Goal: Navigation & Orientation: Find specific page/section

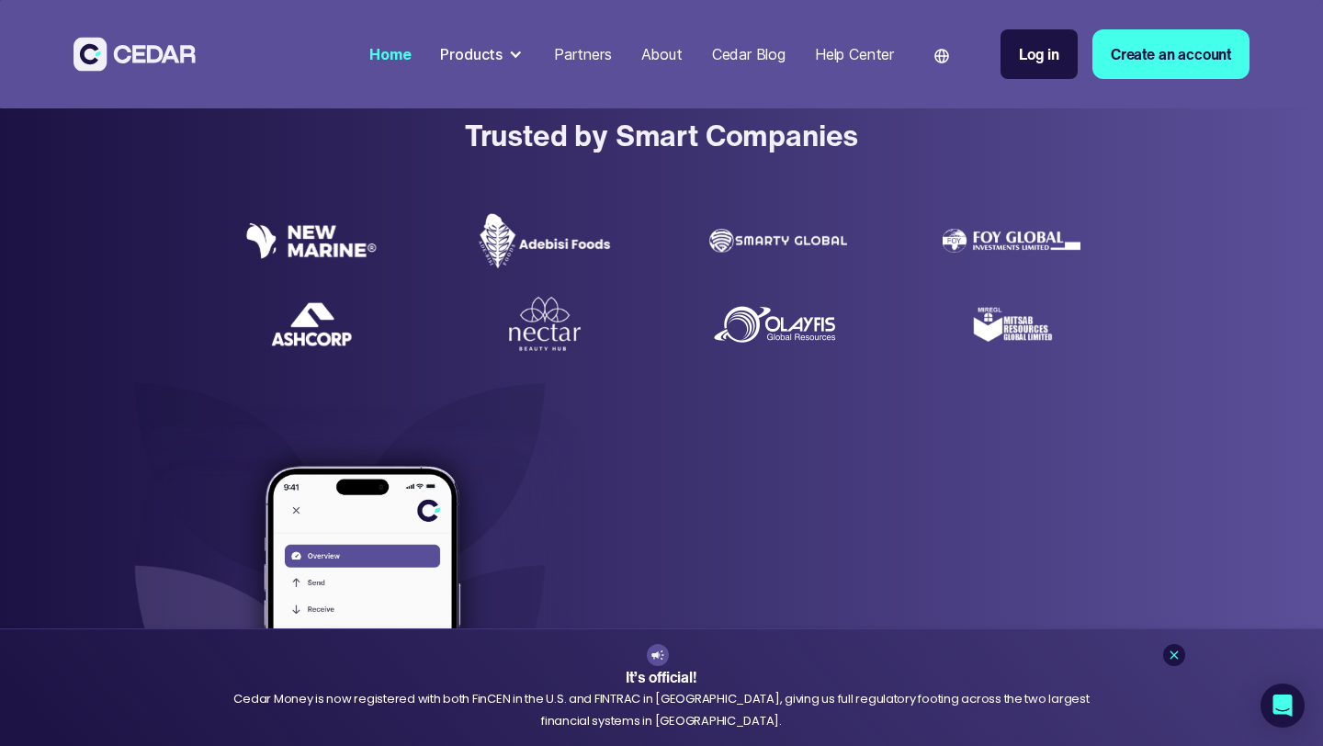
scroll to position [527, 0]
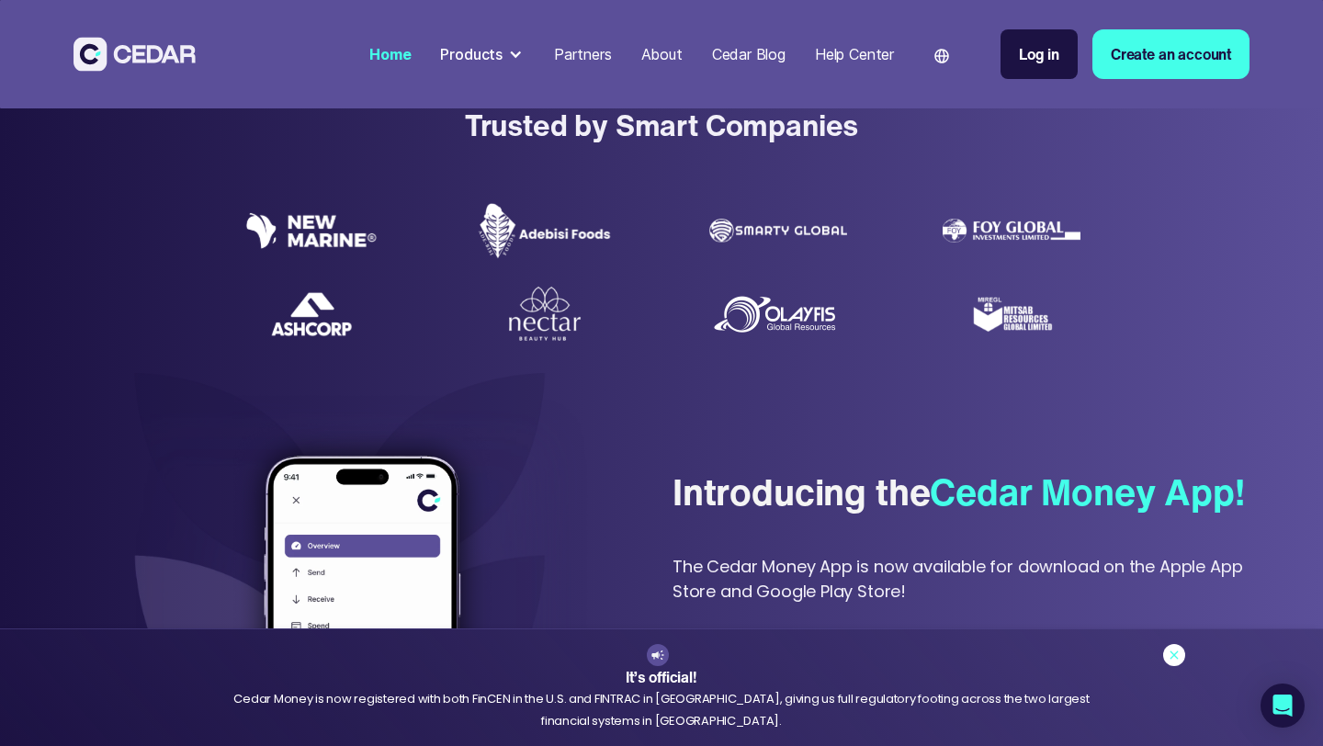
click at [1174, 651] on icon at bounding box center [1174, 655] width 15 height 15
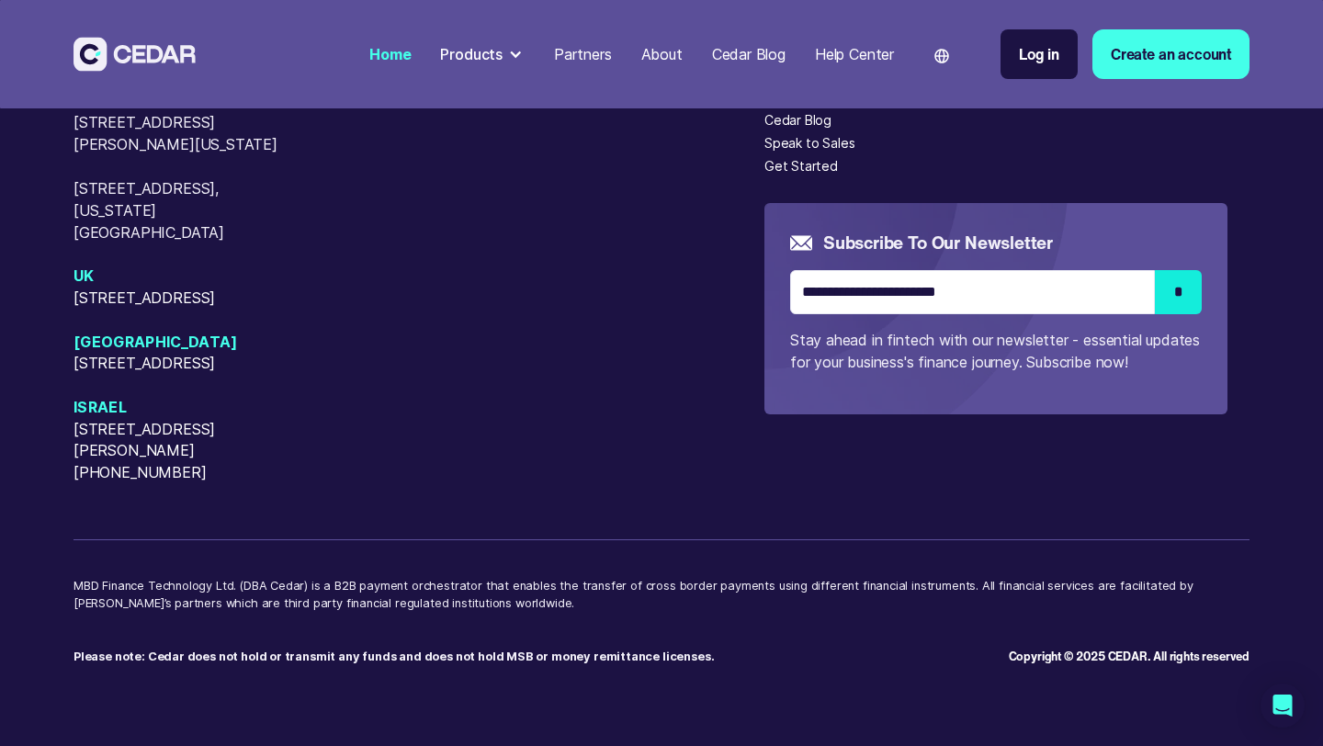
scroll to position [7836, 0]
click at [509, 57] on div at bounding box center [515, 54] width 15 height 15
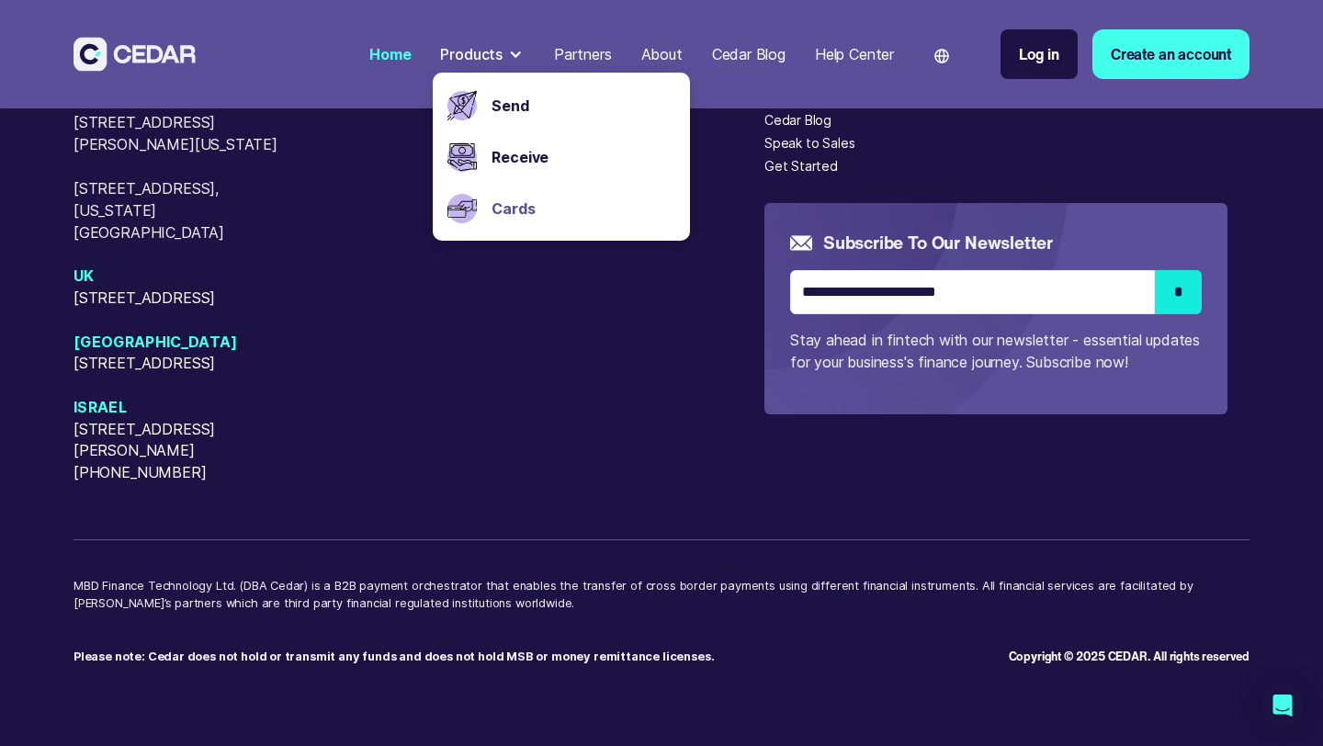
click at [492, 206] on link "Cards" at bounding box center [584, 209] width 184 height 22
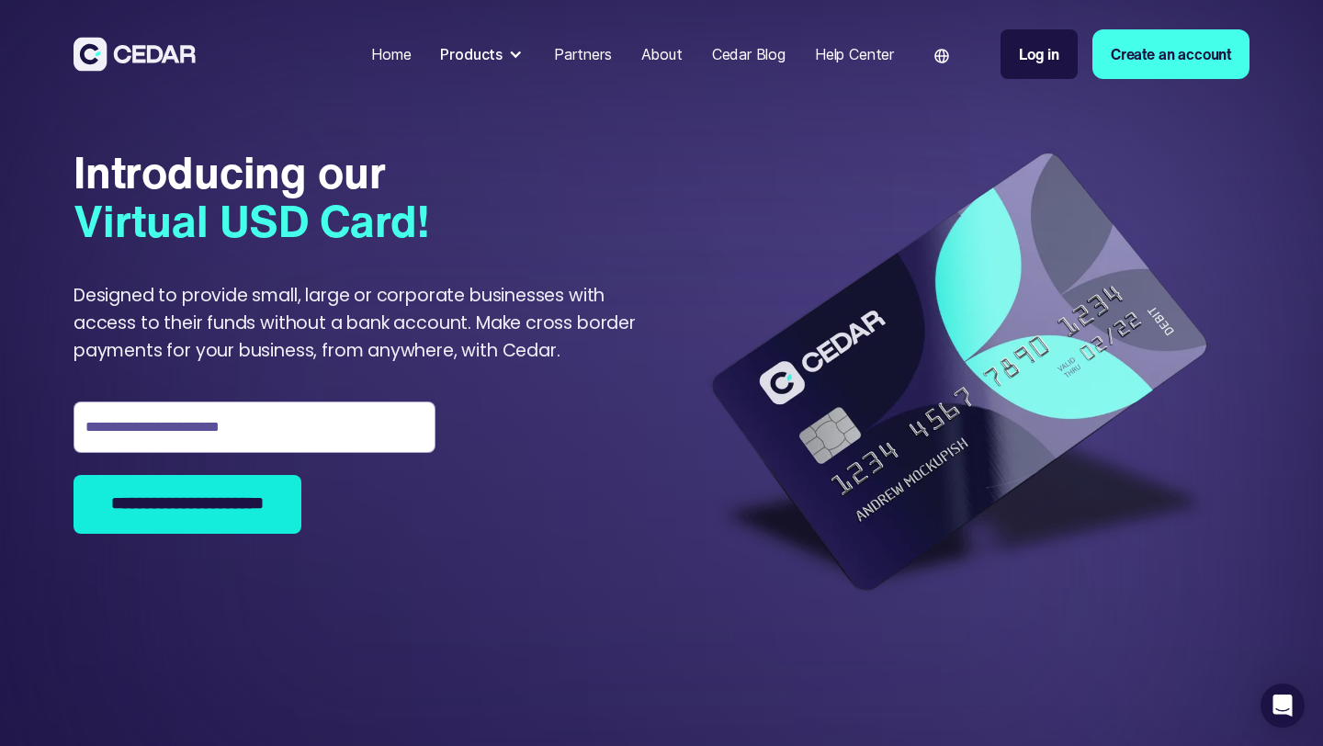
click at [500, 52] on div "Products" at bounding box center [482, 54] width 99 height 37
